Goal: Contribute content

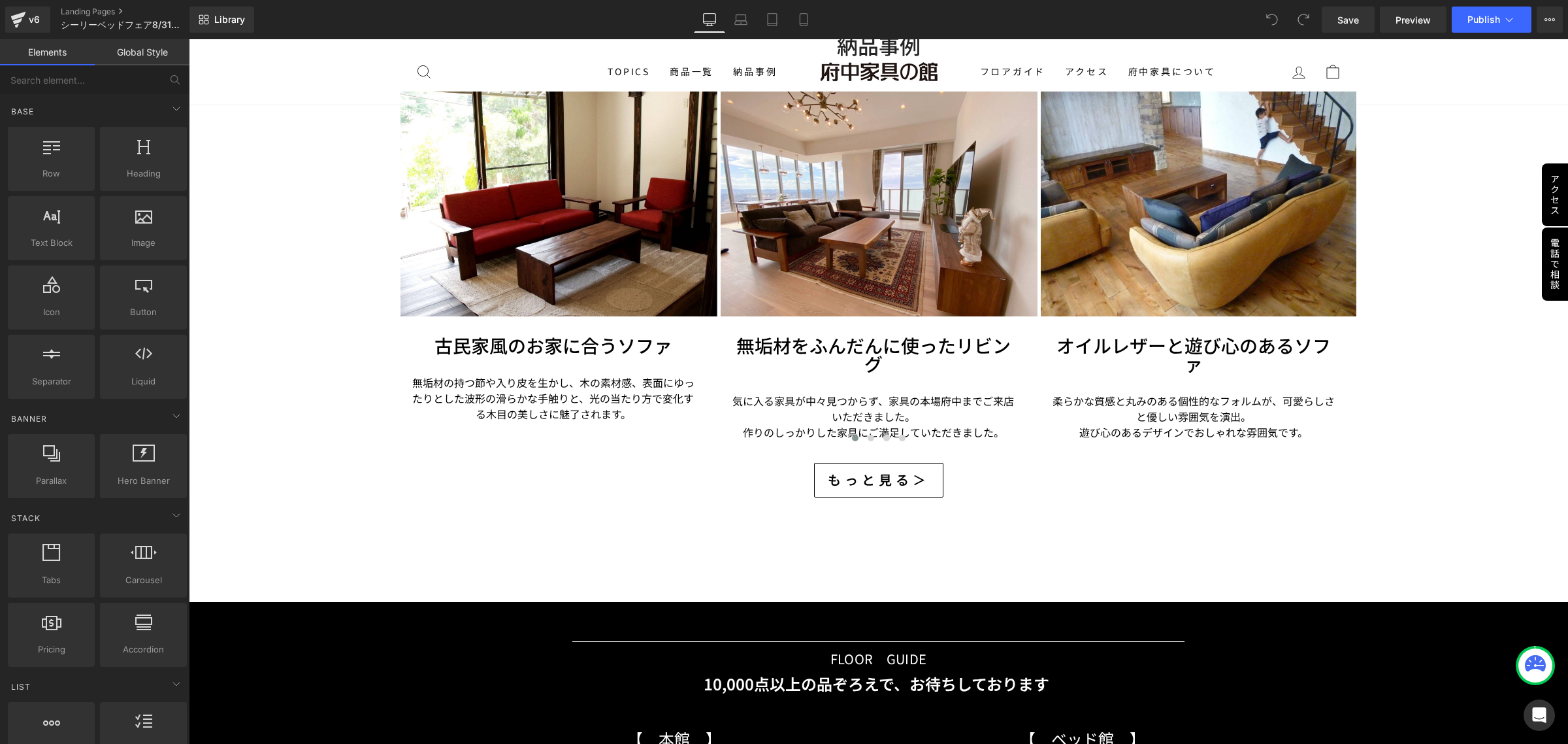
scroll to position [2777, 0]
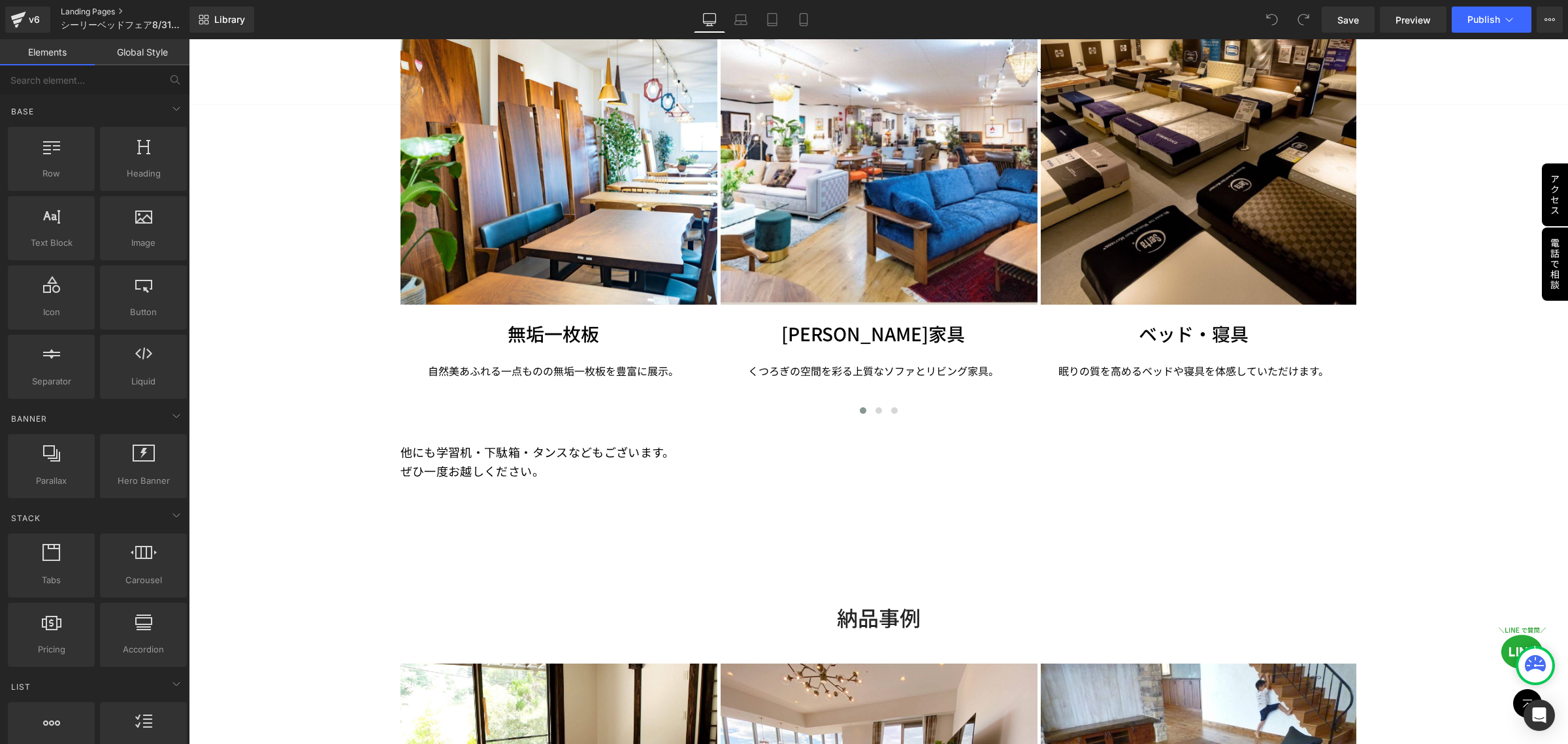
click at [107, 13] on link "Landing Pages" at bounding box center [135, 12] width 148 height 11
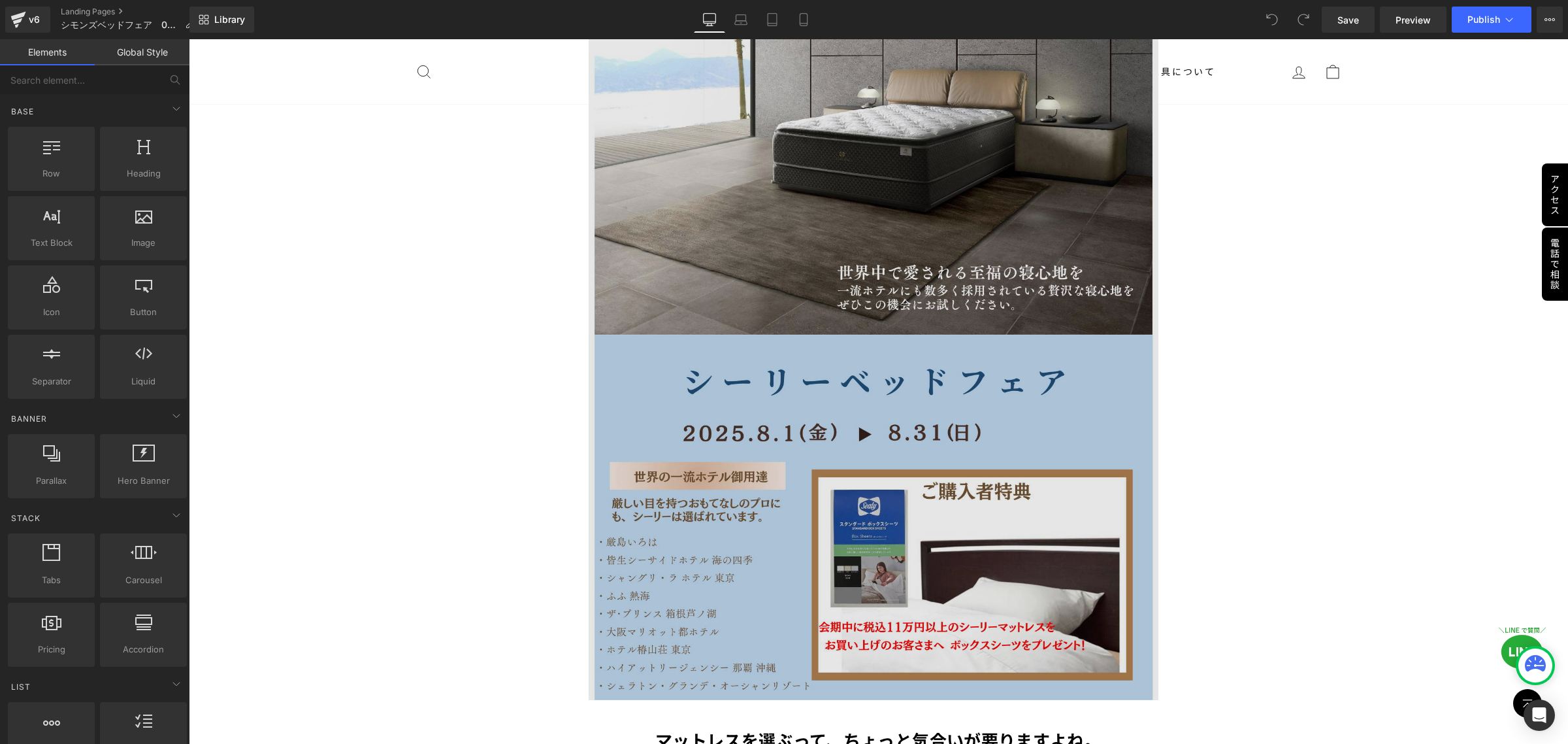
scroll to position [327, 0]
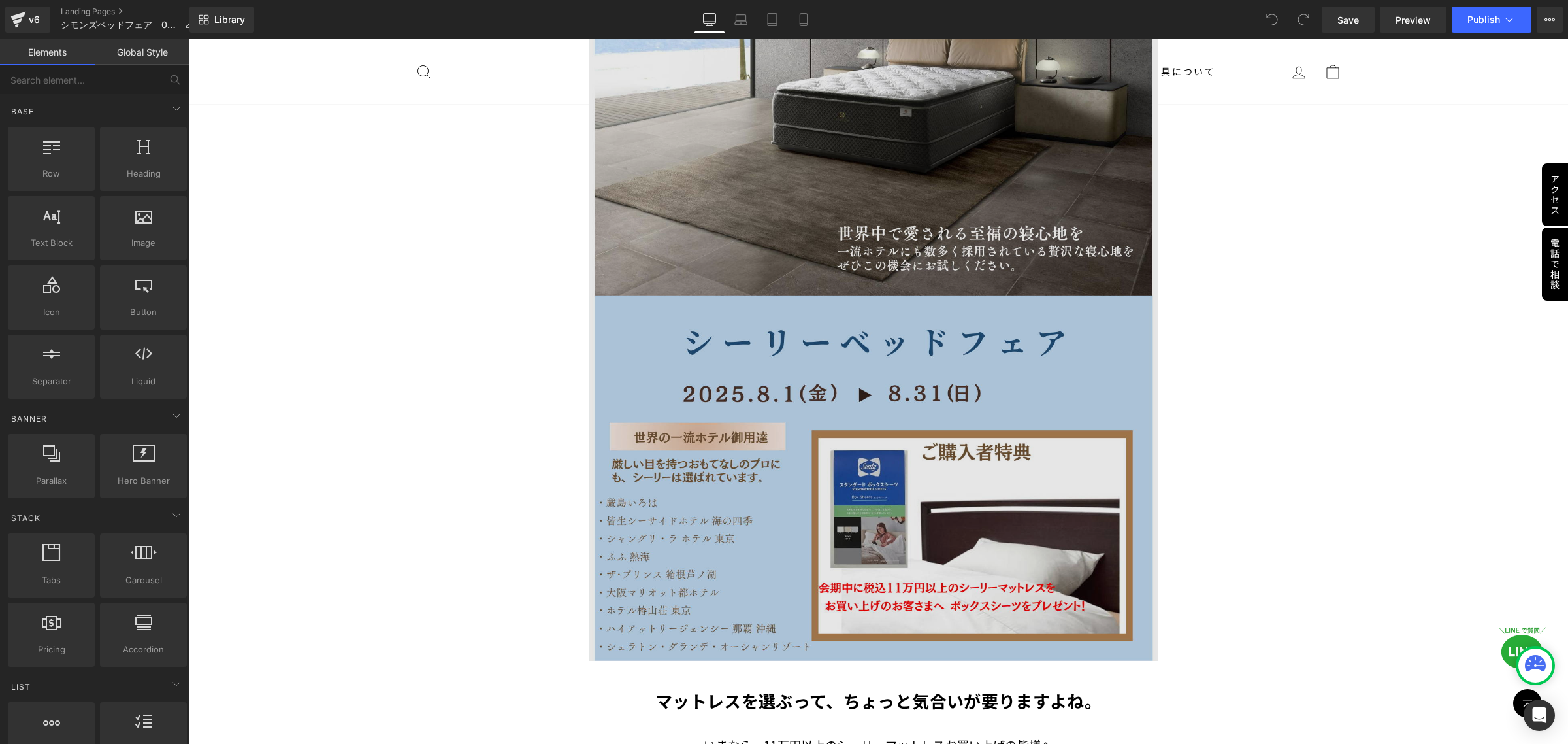
click at [867, 205] on img at bounding box center [878, 257] width 579 height 806
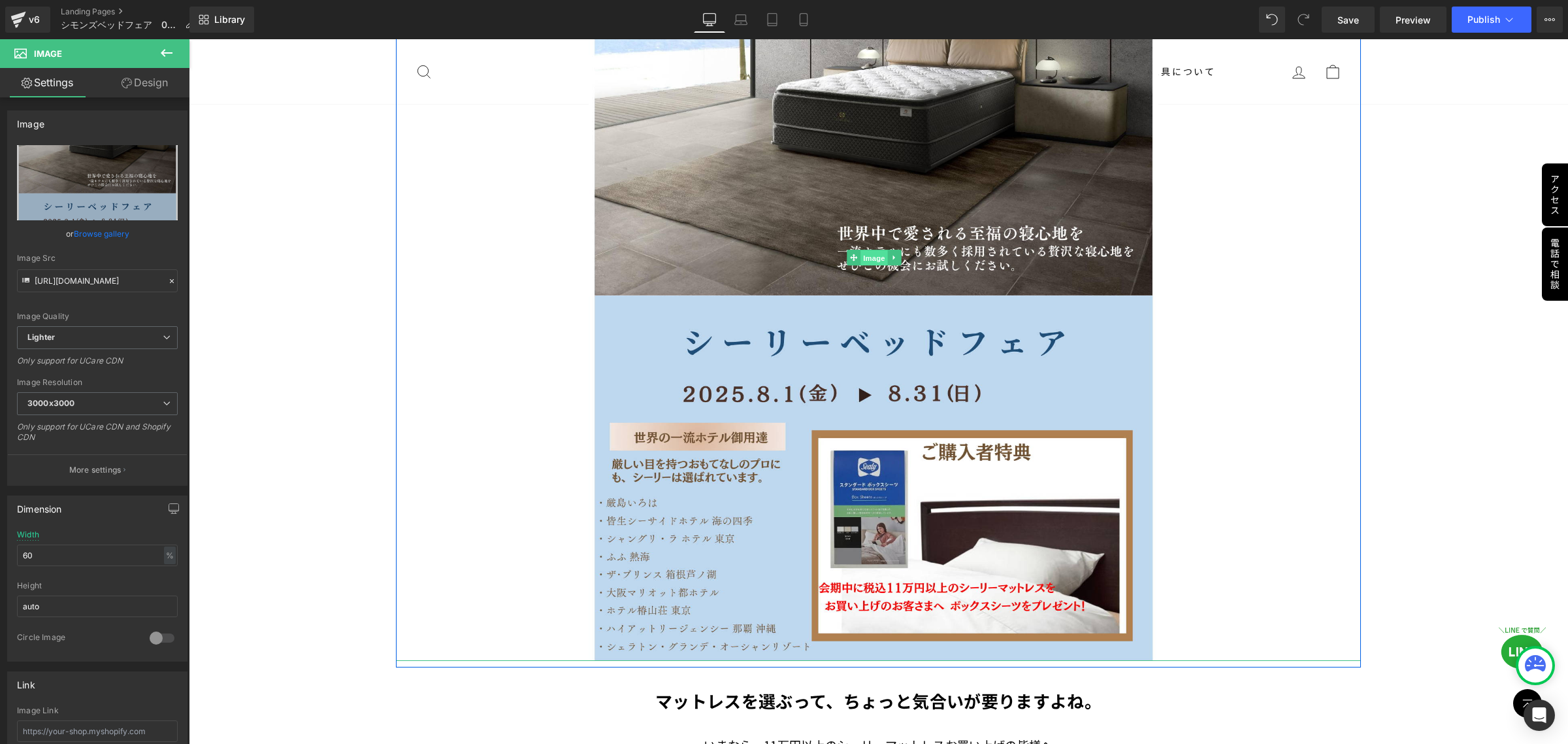
click at [866, 257] on span "Image" at bounding box center [874, 258] width 27 height 16
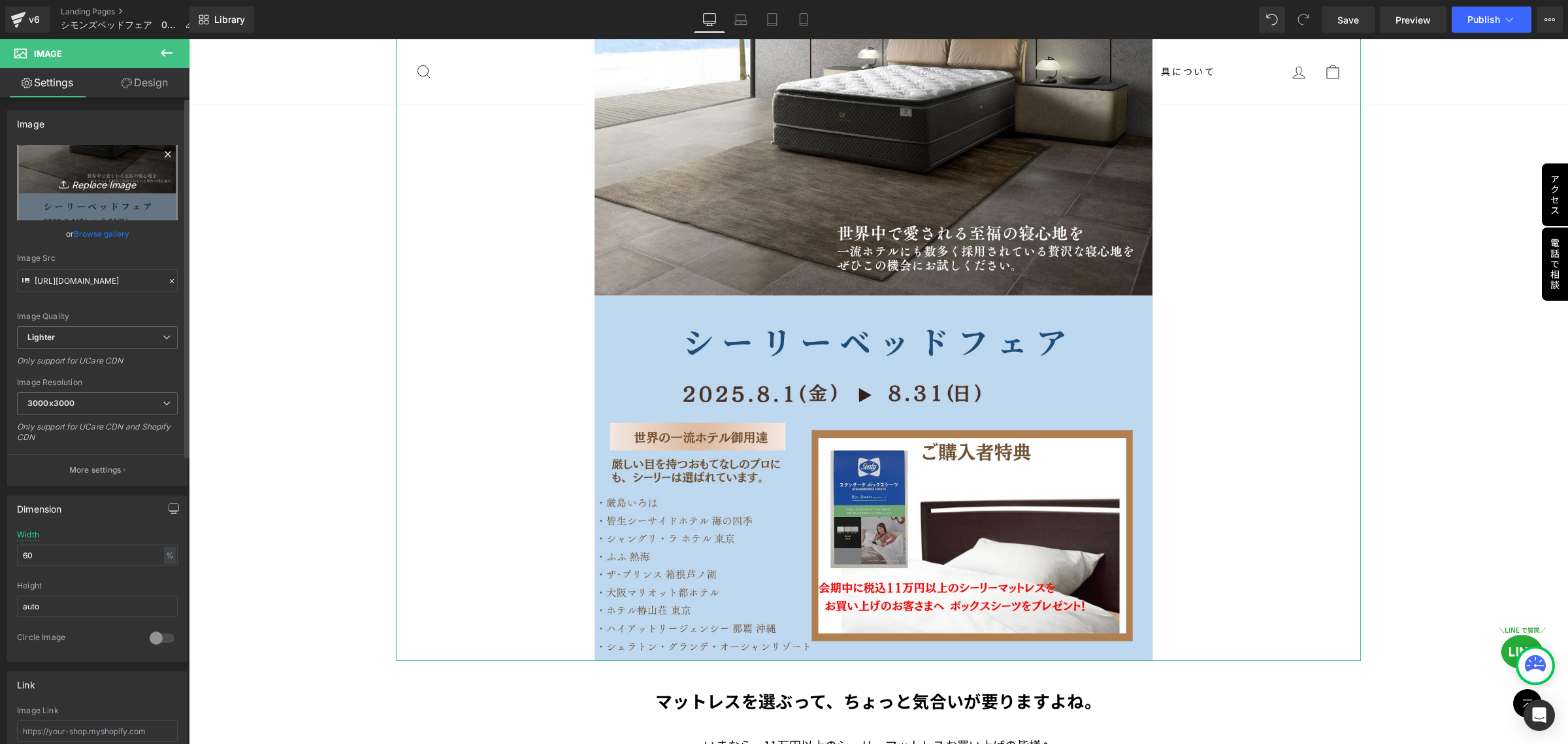
click at [63, 183] on icon at bounding box center [65, 183] width 13 height 13
type input "C:\fakepath\複製済みGWセール_本社_正方形（[DATE] × [DATE]） (2).png"
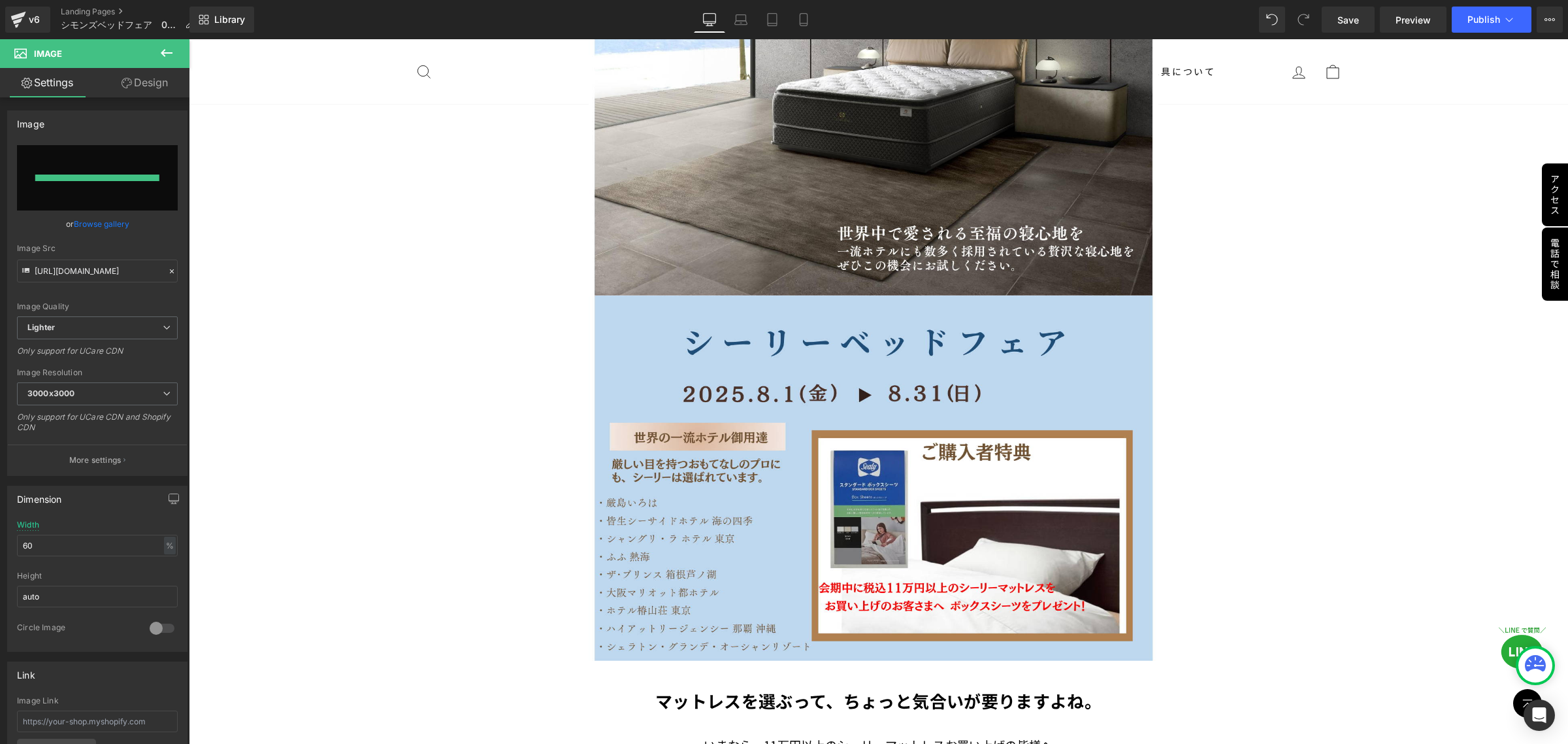
type input "[URL][DOMAIN_NAME]"
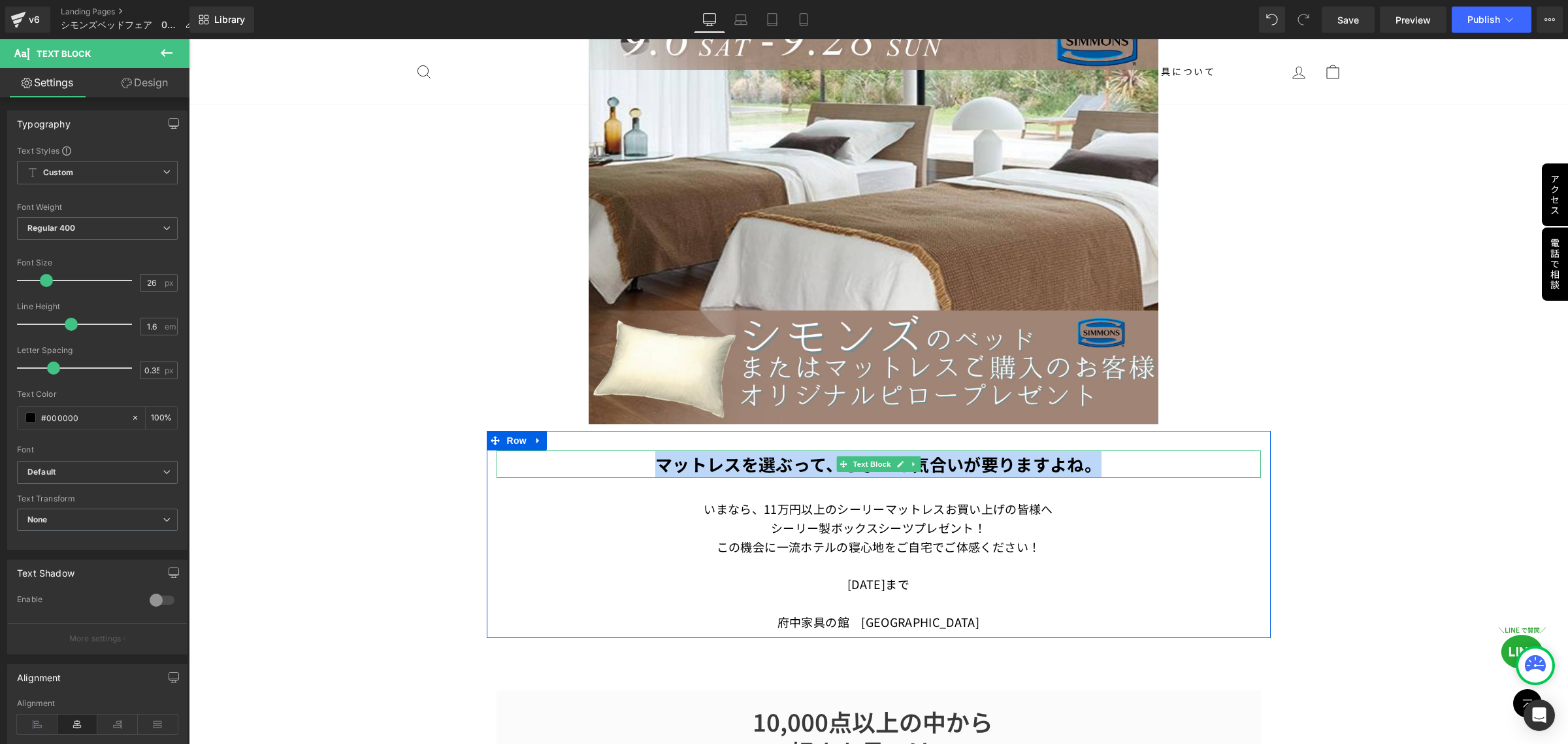
drag, startPoint x: 645, startPoint y: 459, endPoint x: 1086, endPoint y: 462, distance: 441.0
click at [1086, 462] on p "マットレスを選ぶって、ちょっと気合いが要りますよね。" at bounding box center [879, 464] width 764 height 27
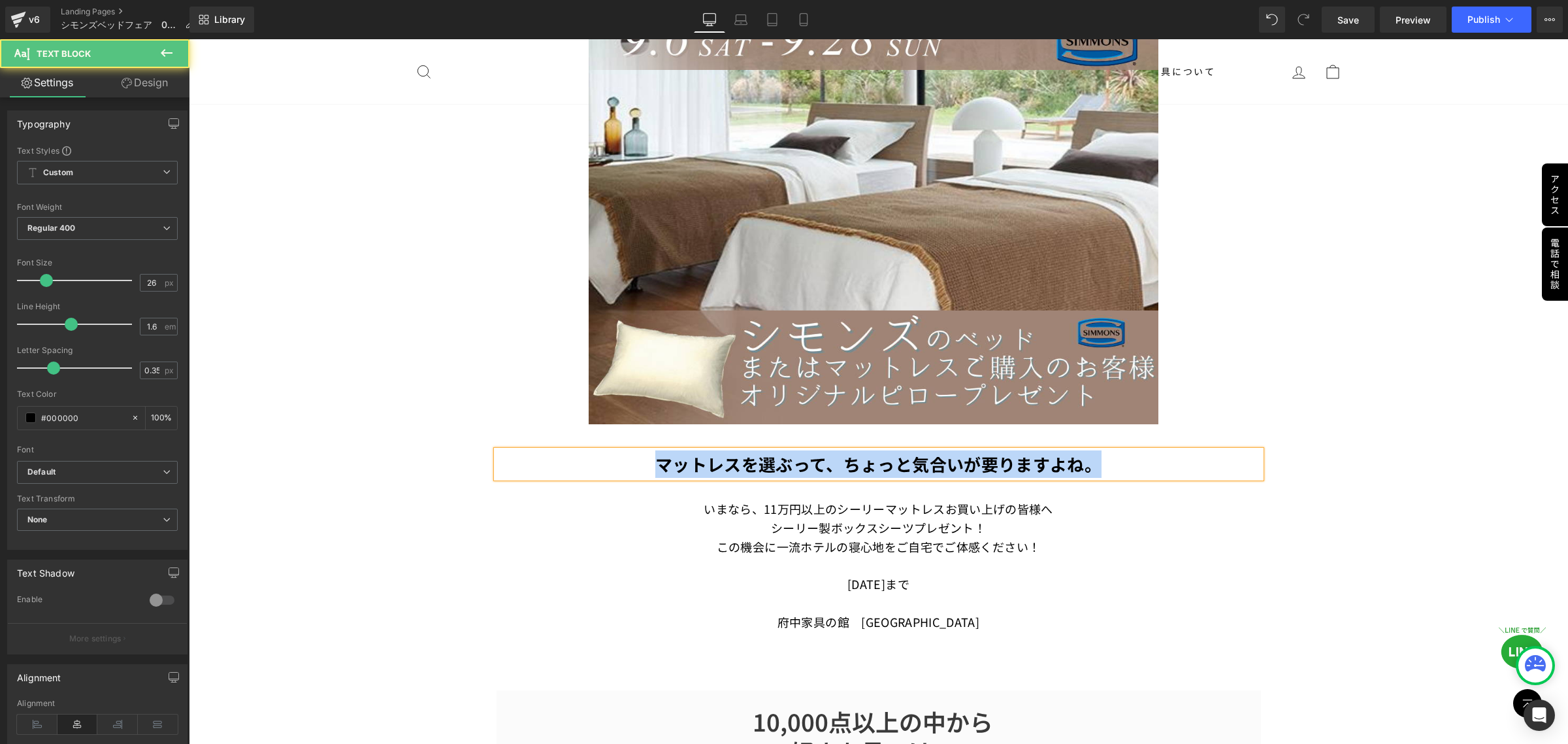
click at [1083, 462] on strong "マットレスを選ぶって、ちょっと気合いが要りますよね。" at bounding box center [879, 463] width 446 height 24
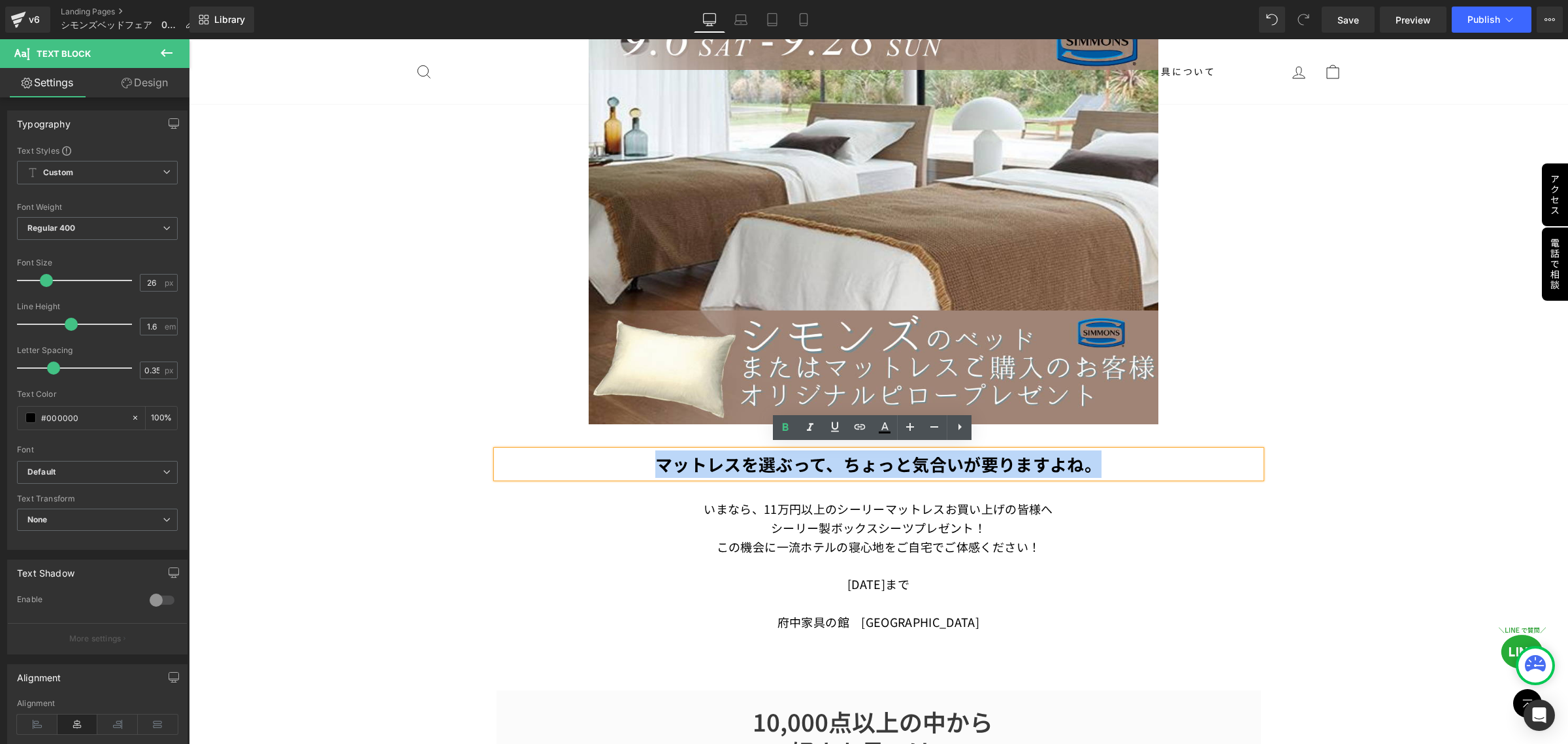
drag, startPoint x: 1086, startPoint y: 462, endPoint x: 648, endPoint y: 458, distance: 438.0
click at [648, 458] on p "マットレスを選ぶって、ちょっと気合いが要りますよね。" at bounding box center [879, 464] width 764 height 27
